Goal: Task Accomplishment & Management: Complete application form

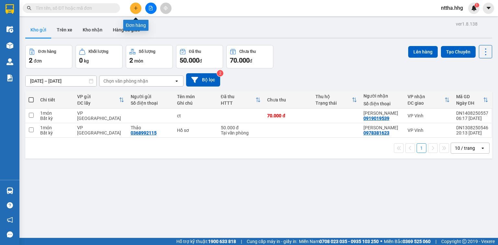
click at [136, 5] on button at bounding box center [135, 8] width 11 height 11
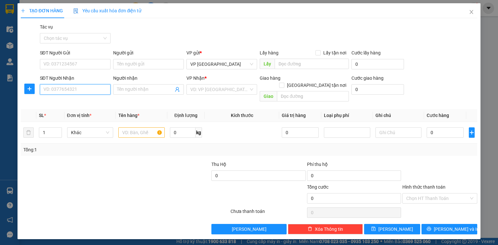
click at [71, 93] on input "SĐT Người Nhận" at bounding box center [75, 89] width 71 height 10
type input "0707089332"
click at [132, 91] on input "Người nhận" at bounding box center [145, 89] width 56 height 7
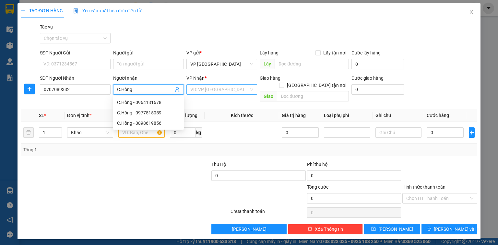
type input "C.Hồng"
click at [204, 89] on input "search" at bounding box center [219, 90] width 58 height 10
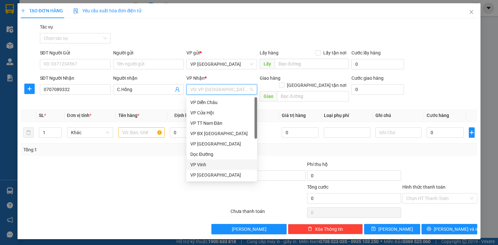
click at [212, 164] on div "VP Vinh" at bounding box center [221, 164] width 63 height 7
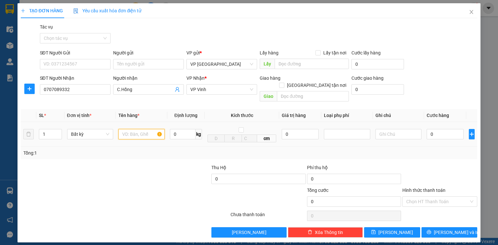
click at [136, 129] on input "text" at bounding box center [141, 134] width 46 height 10
type input "bọc đen"
click at [452, 129] on input "0" at bounding box center [445, 134] width 37 height 10
type input "5"
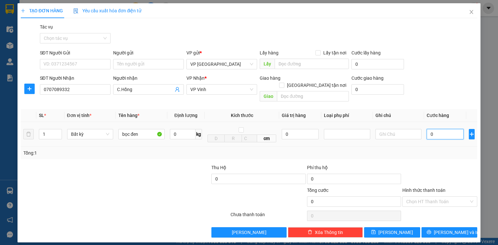
type input "5"
type input "50"
type input "500"
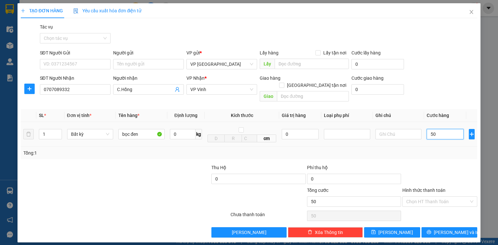
type input "500"
type input "5.000"
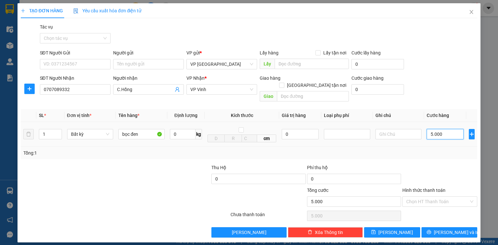
type input "50.000"
click at [427, 197] on input "Hình thức thanh toán" at bounding box center [438, 202] width 63 height 10
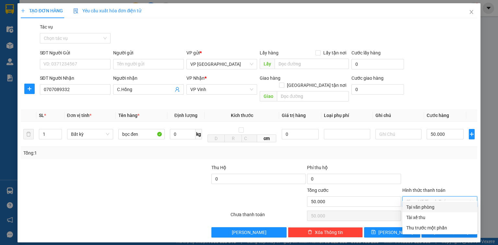
click at [431, 208] on div "Tại văn phòng" at bounding box center [440, 207] width 67 height 7
type input "0"
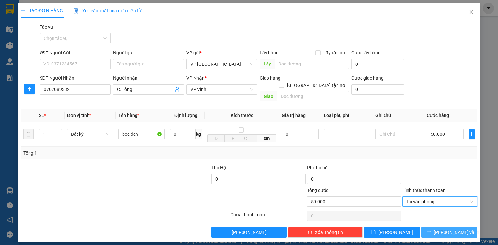
click at [432, 230] on icon "printer" at bounding box center [429, 232] width 5 height 5
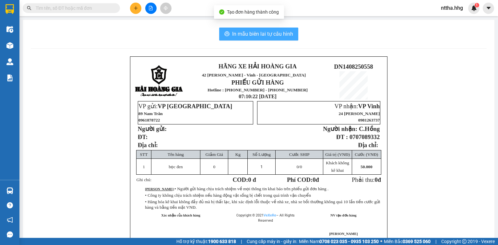
click at [269, 33] on span "In mẫu biên lai tự cấu hình" at bounding box center [262, 34] width 61 height 8
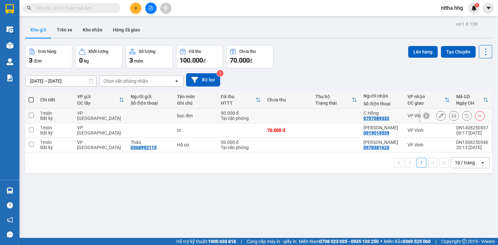
click at [452, 117] on icon at bounding box center [454, 116] width 5 height 5
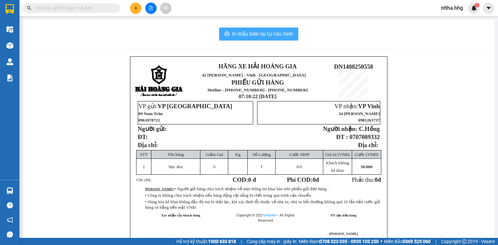
click at [258, 34] on span "In mẫu biên lai tự cấu hình" at bounding box center [262, 34] width 61 height 8
